Goal: Download file/media

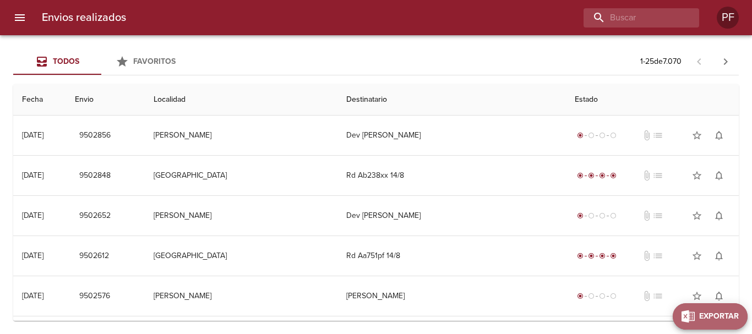
click at [724, 318] on span "Exportar" at bounding box center [719, 317] width 40 height 14
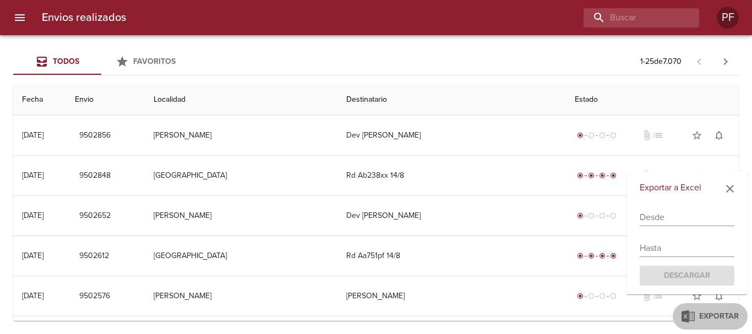
click at [683, 206] on div "Desde" at bounding box center [686, 213] width 95 height 26
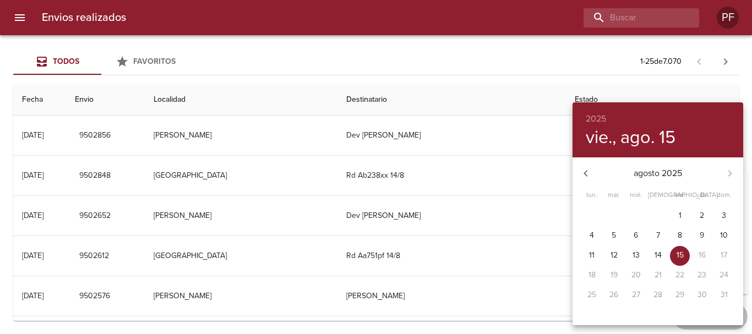
click at [591, 259] on p "11" at bounding box center [592, 255] width 6 height 11
type input "[DATE]"
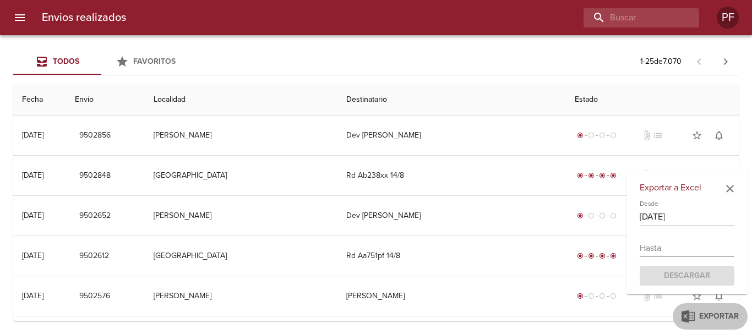
click at [664, 244] on input "text" at bounding box center [686, 248] width 95 height 18
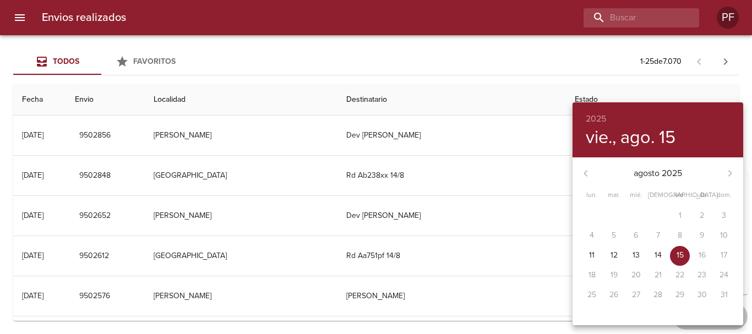
click at [687, 254] on span "15" at bounding box center [680, 255] width 20 height 11
type input "[DATE]"
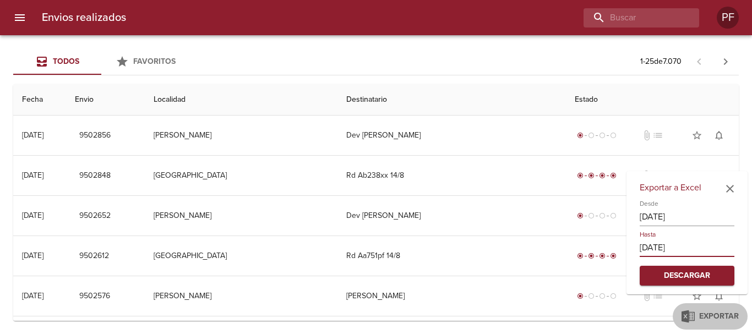
click at [700, 271] on span "Descargar" at bounding box center [686, 276] width 77 height 14
